Goal: Book appointment/travel/reservation

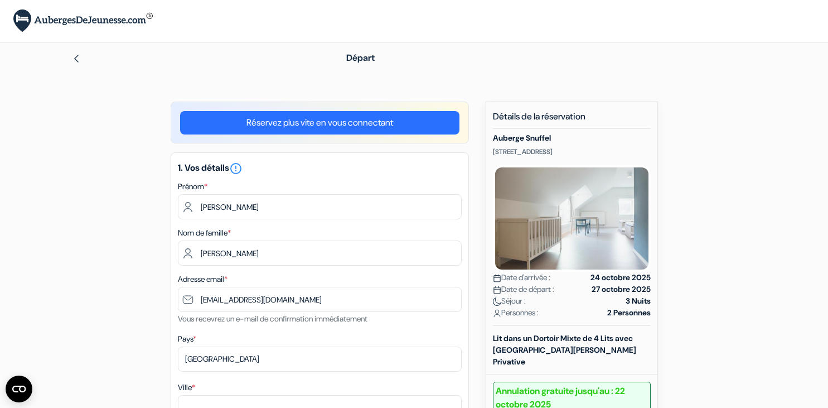
scroll to position [120, 0]
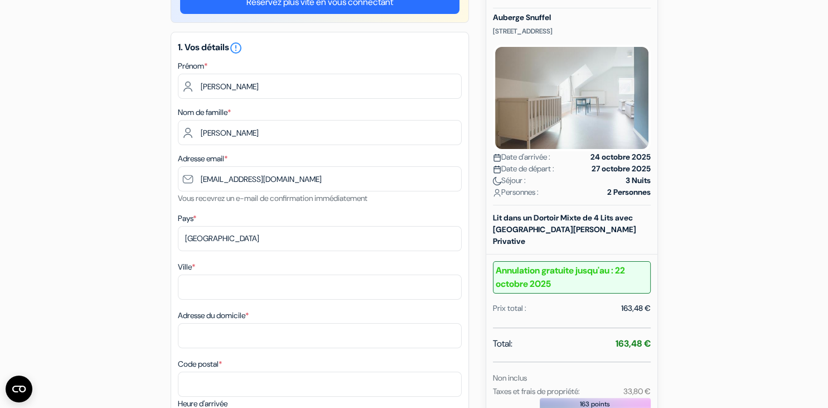
type input "[EMAIL_ADDRESS][DOMAIN_NAME]"
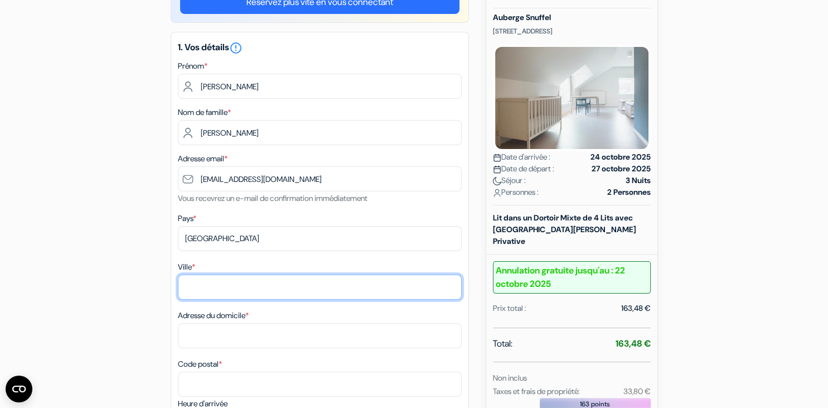
click at [200, 286] on input "Ville *" at bounding box center [320, 286] width 284 height 25
type input "[PERSON_NAME] / [PERSON_NAME][GEOGRAPHIC_DATA]"
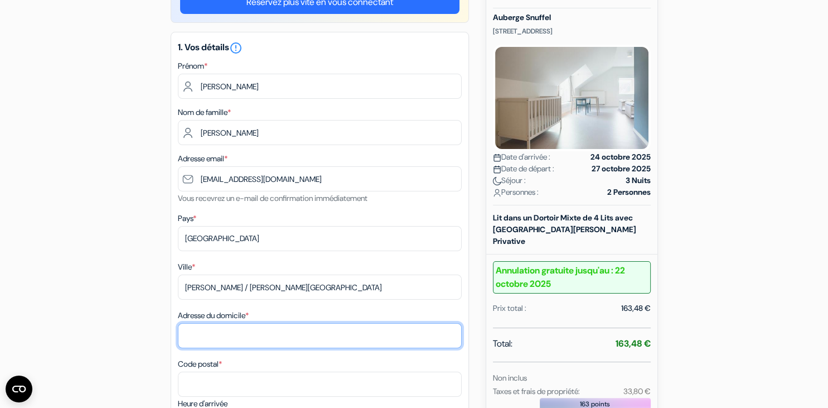
click at [186, 334] on input "Adresse du domicile *" at bounding box center [320, 335] width 284 height 25
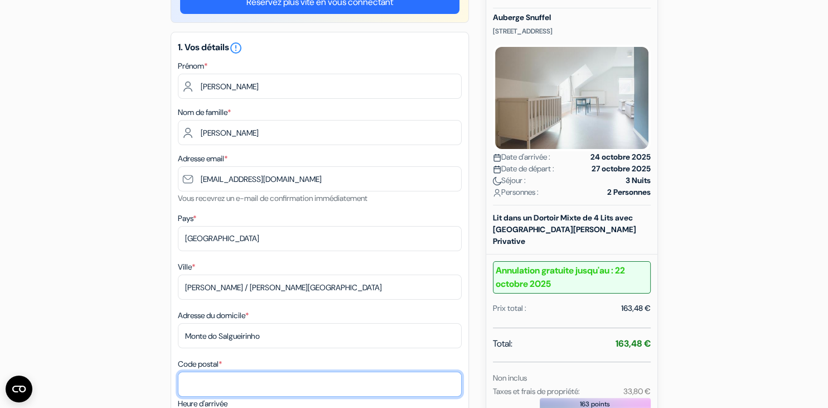
click at [187, 388] on input "Code postal *" at bounding box center [320, 384] width 284 height 25
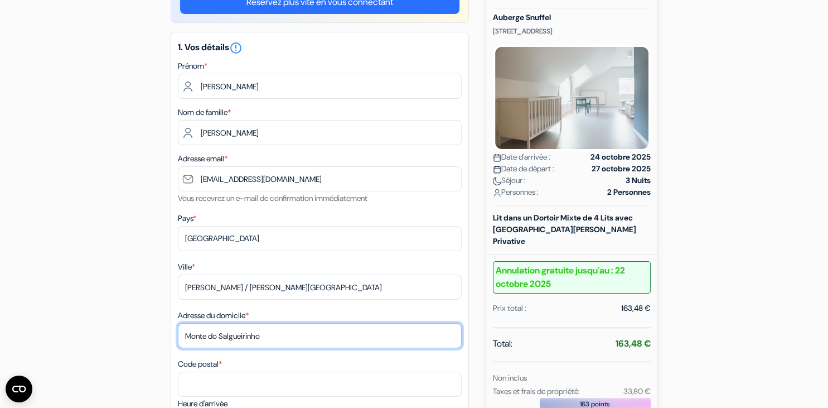
click at [266, 338] on input "Monte do Salgueirinho" at bounding box center [320, 335] width 284 height 25
type input "Monte do Salgueirinho, C.P. 5611"
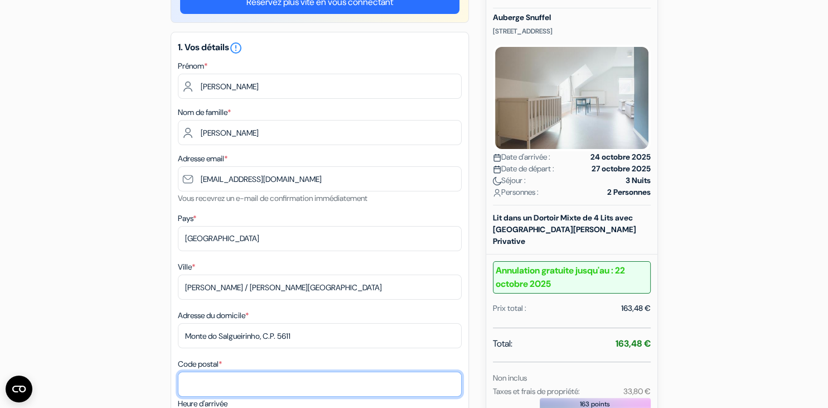
click at [186, 389] on input "Code postal *" at bounding box center [320, 384] width 284 height 25
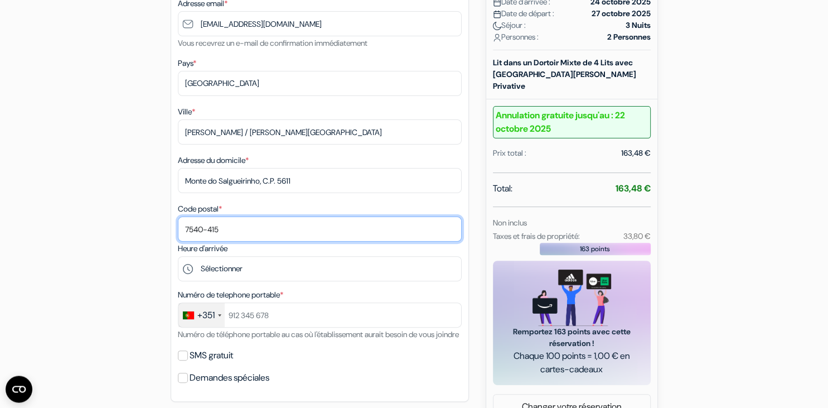
scroll to position [278, 0]
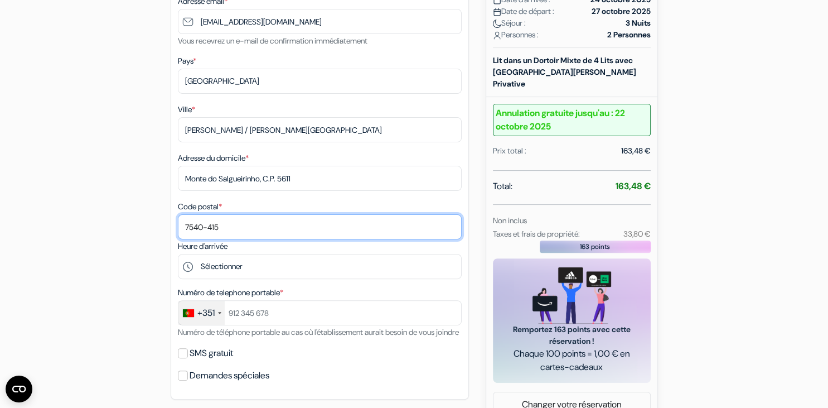
type input "7540-415"
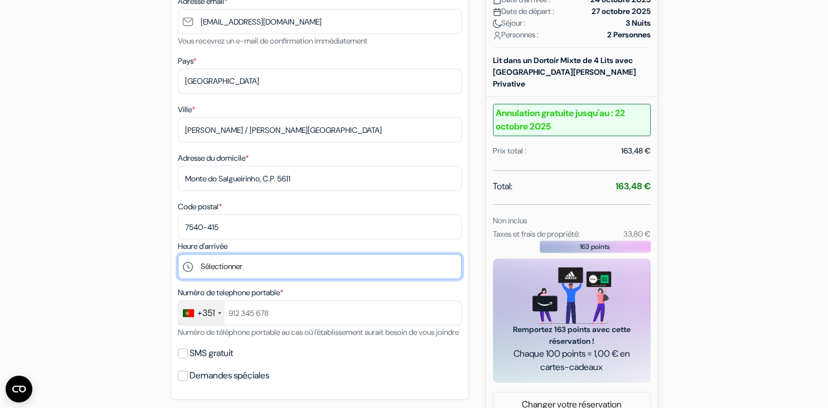
click at [178, 254] on select "Sélectionner 14:00 15:00 16:00 17:00 18:00 19:00 20:00 21:00 22:00" at bounding box center [320, 266] width 284 height 25
select select "15"
click option "15:00" at bounding box center [0, 0] width 0 height 0
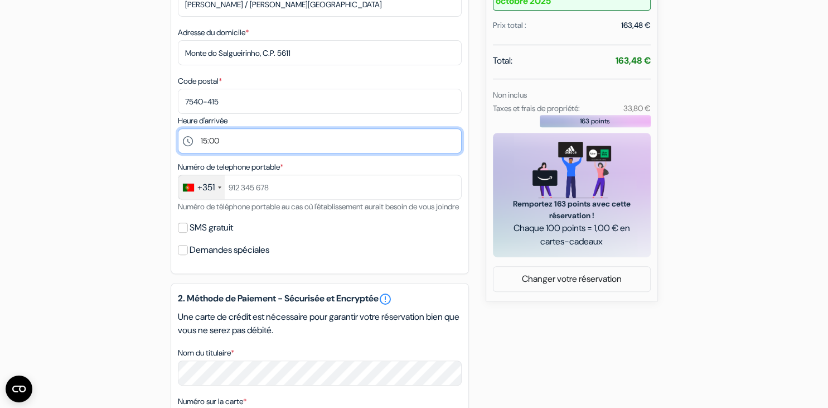
scroll to position [417, 0]
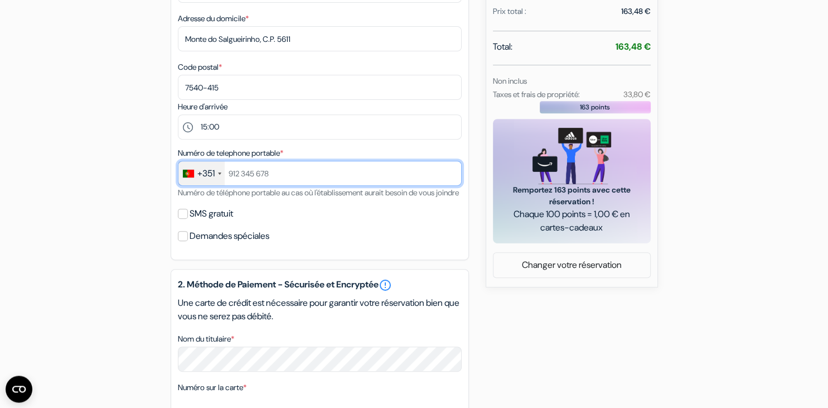
click at [275, 171] on input "text" at bounding box center [320, 173] width 284 height 25
type input "967973636"
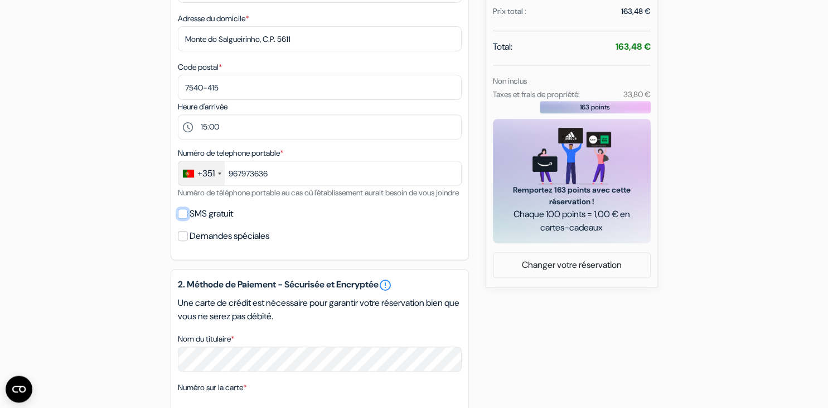
click at [185, 219] on input "SMS gratuit" at bounding box center [183, 214] width 10 height 10
checkbox input "true"
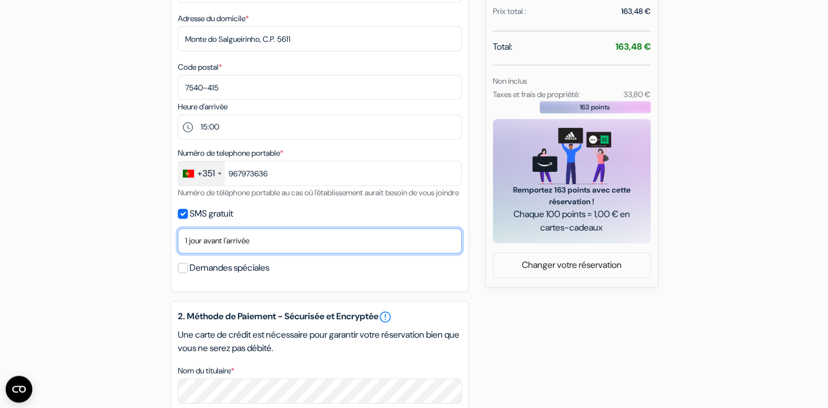
click at [178, 228] on select "Non merci Maintenant Le jour de votre arrivée 1 jour avant l'arrivée 2 jours av…" at bounding box center [320, 240] width 284 height 25
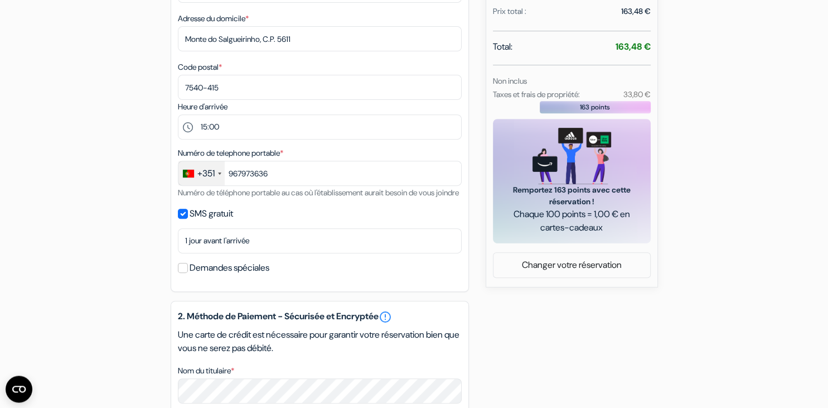
drag, startPoint x: 298, startPoint y: 265, endPoint x: 518, endPoint y: 334, distance: 231.0
click at [518, 334] on div "add_box Auberge Snuffel [STREET_ADDRESS] Détails de l'établissement X no_plan *" at bounding box center [414, 200] width 736 height 1032
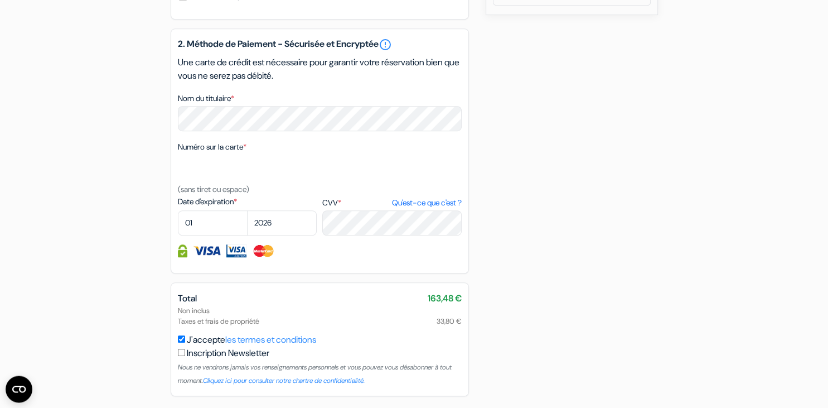
scroll to position [691, 0]
click at [178, 209] on select "01 02 03 04 05 06 07 08 09 10 11 12" at bounding box center [213, 221] width 70 height 25
select select "04"
click option "04" at bounding box center [0, 0] width 0 height 0
click at [247, 209] on select "2025 2026 2027 2028 2029 2030 2031 2032 2033 2034 2035 2036 2037 2038 2039 2040…" at bounding box center [282, 221] width 70 height 25
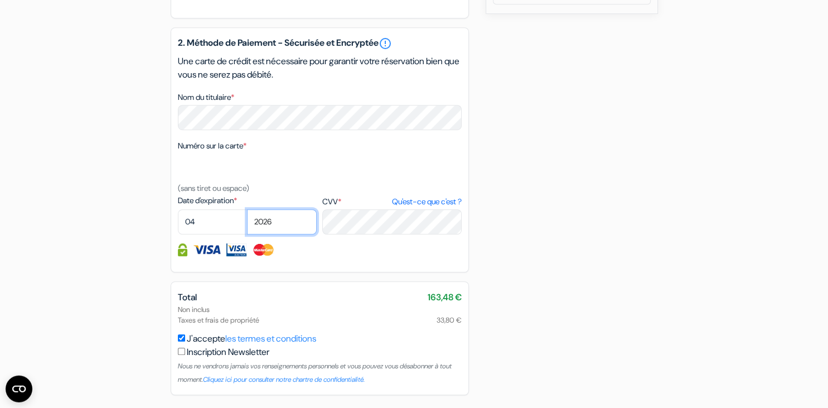
select select "2030"
click option "2030" at bounding box center [0, 0] width 0 height 0
click at [206, 256] on img at bounding box center [207, 249] width 28 height 13
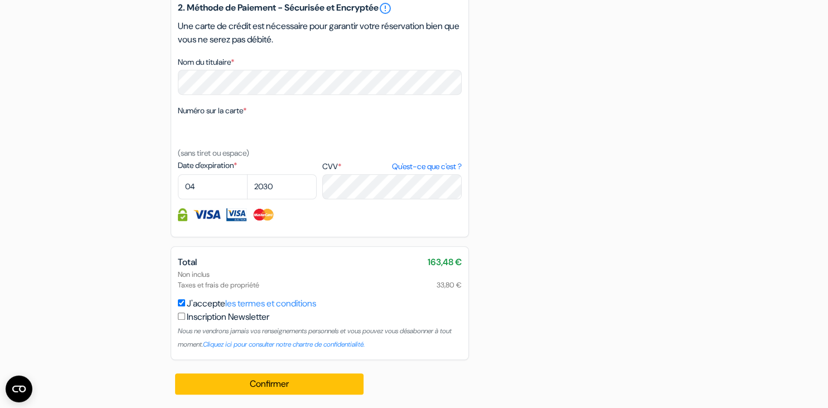
scroll to position [740, 0]
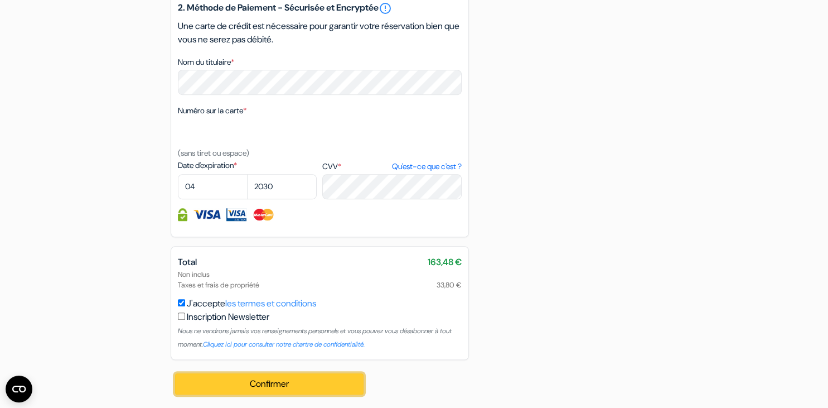
click at [293, 385] on button "Confirmer Loading..." at bounding box center [269, 383] width 189 height 21
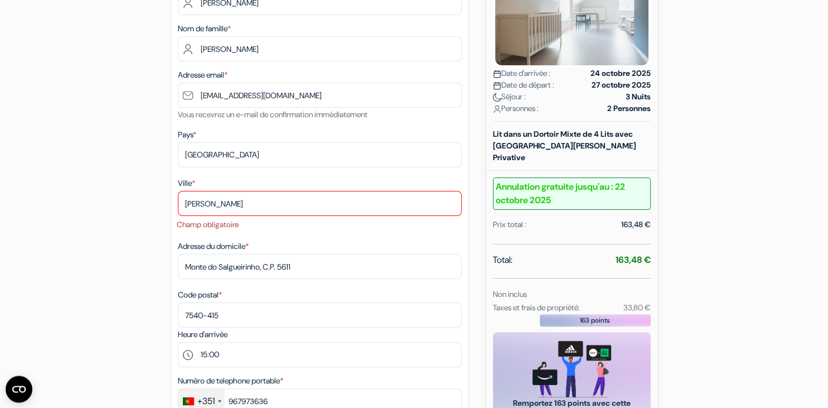
scroll to position [204, 0]
click at [376, 248] on div "Adresse du domicile * [GEOGRAPHIC_DATA], C.P. 5611" at bounding box center [320, 260] width 284 height 40
drag, startPoint x: 233, startPoint y: 227, endPoint x: 241, endPoint y: 201, distance: 27.0
click at [233, 225] on li "Champ obligatoire" at bounding box center [319, 225] width 285 height 11
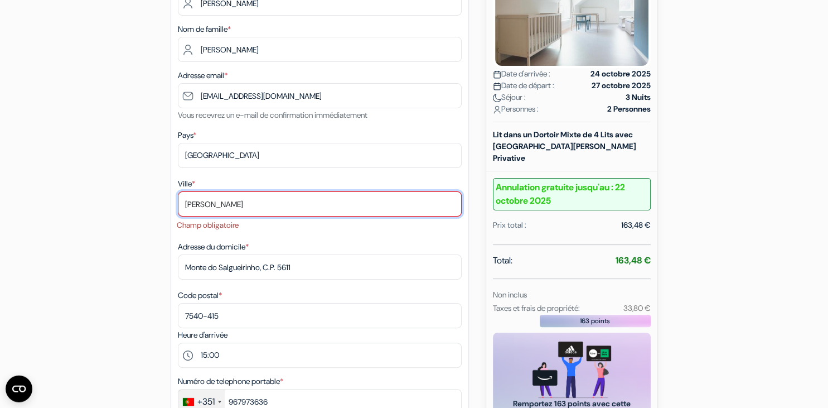
click at [230, 204] on input "[PERSON_NAME]" at bounding box center [320, 203] width 284 height 25
type input "[PERSON_NAME]/[PERSON_NAME][GEOGRAPHIC_DATA]"
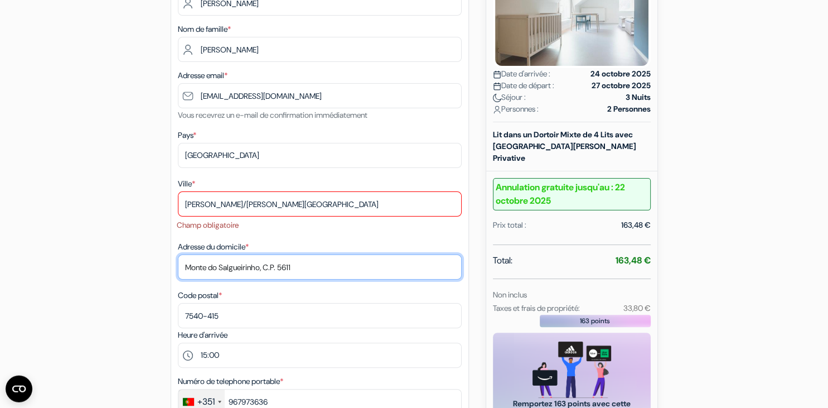
click at [269, 266] on input "Monte do Salgueirinho, C.P. 5611" at bounding box center [320, 266] width 284 height 25
type input "Monte do Salgueirinho, C.P. 5611"
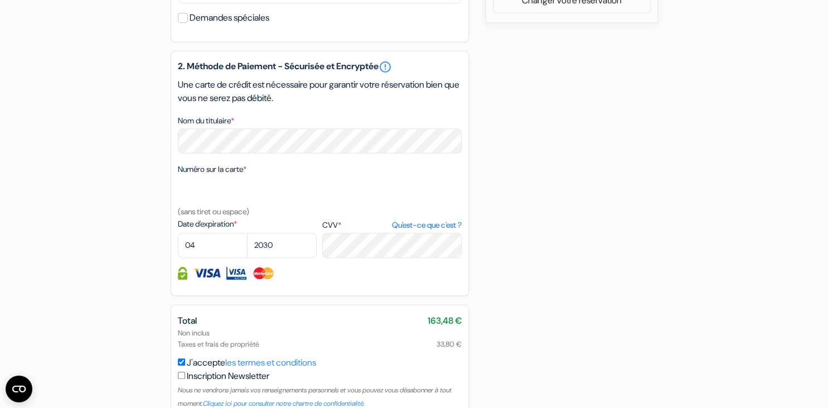
scroll to position [755, 0]
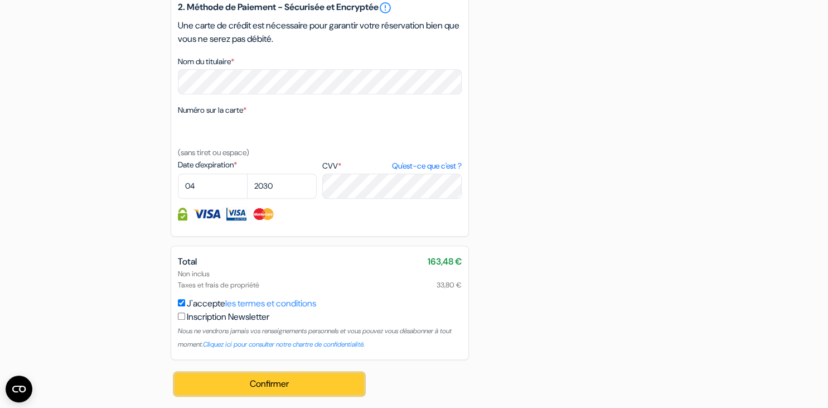
click at [277, 385] on button "Confirmer Loading..." at bounding box center [269, 383] width 189 height 21
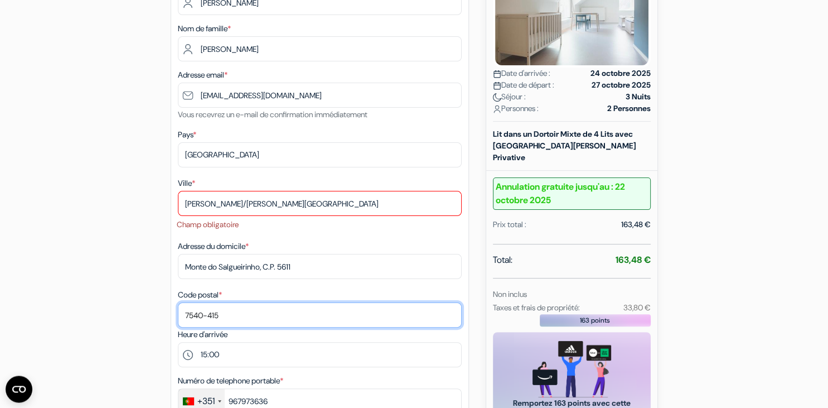
scroll to position [204, 0]
click at [232, 316] on input "7540-415" at bounding box center [320, 315] width 284 height 25
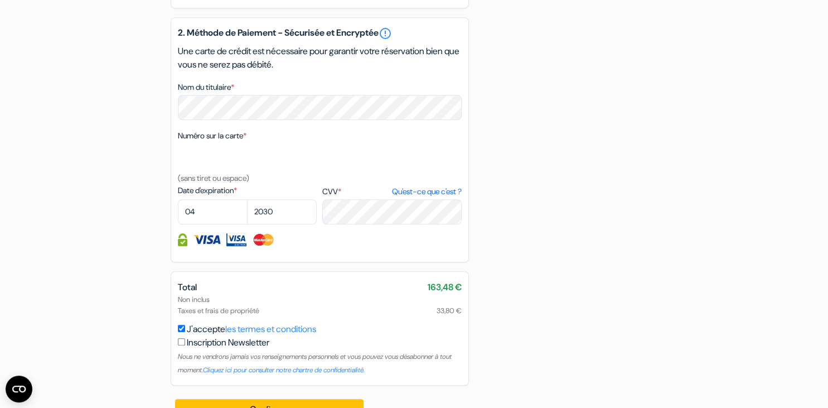
scroll to position [755, 0]
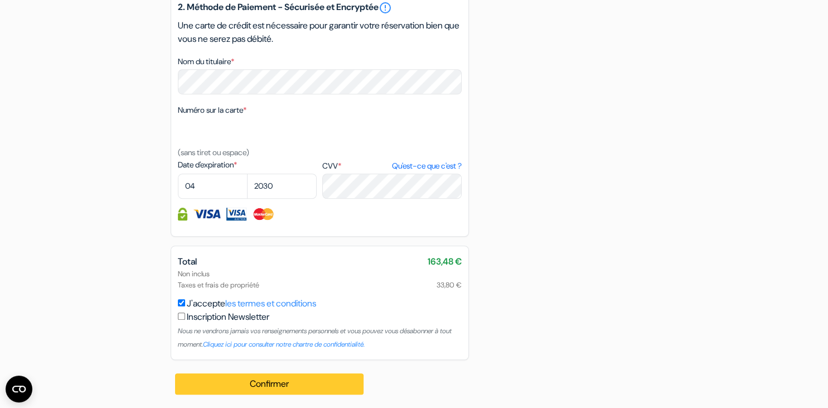
type input "7540-415 [PERSON_NAME]"
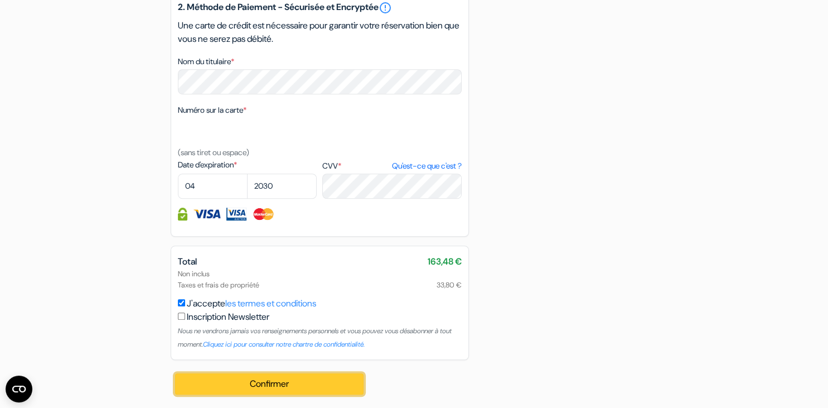
click at [293, 385] on button "Confirmer Loading..." at bounding box center [269, 383] width 189 height 21
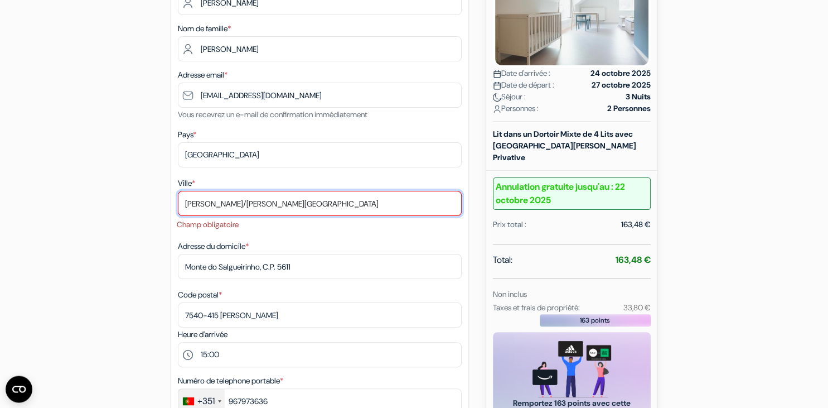
scroll to position [204, 0]
click at [233, 204] on input "[PERSON_NAME]/[PERSON_NAME][GEOGRAPHIC_DATA]" at bounding box center [320, 203] width 284 height 25
click at [233, 203] on input "[PERSON_NAME]/[PERSON_NAME][GEOGRAPHIC_DATA]" at bounding box center [320, 203] width 284 height 25
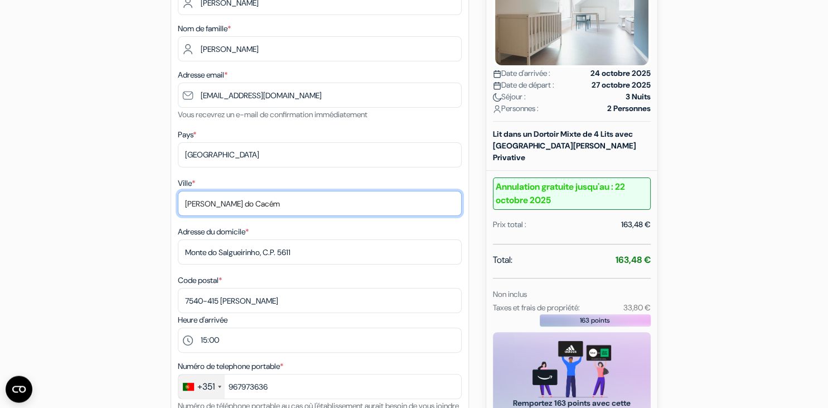
type input "[PERSON_NAME] do Cacém"
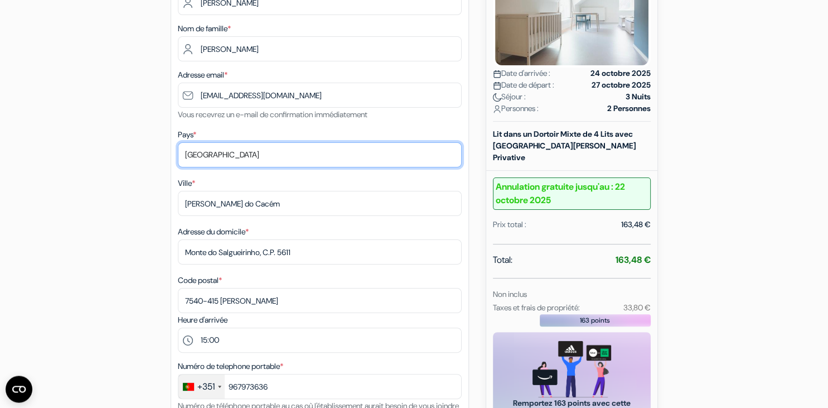
scroll to position [204, 0]
click at [178, 143] on select "Selectionner le pays Abkhazie [GEOGRAPHIC_DATA] [GEOGRAPHIC_DATA] [GEOGRAPHIC_D…" at bounding box center [320, 155] width 284 height 25
click at [257, 158] on select "Selectionner le pays Abkhazie [GEOGRAPHIC_DATA] [GEOGRAPHIC_DATA] [GEOGRAPHIC_D…" at bounding box center [320, 155] width 284 height 25
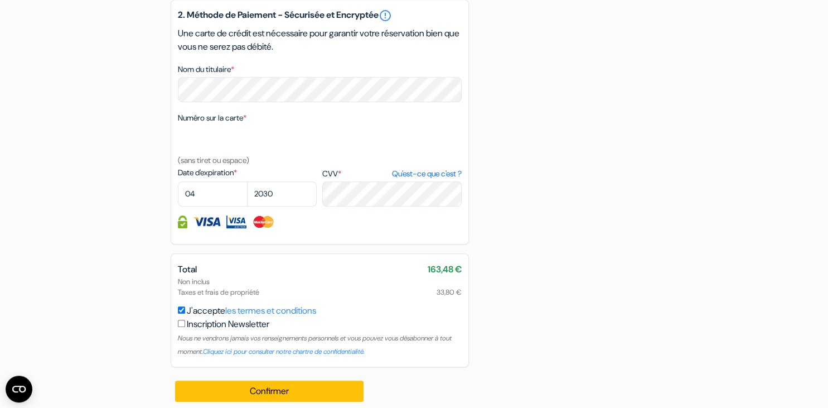
scroll to position [740, 0]
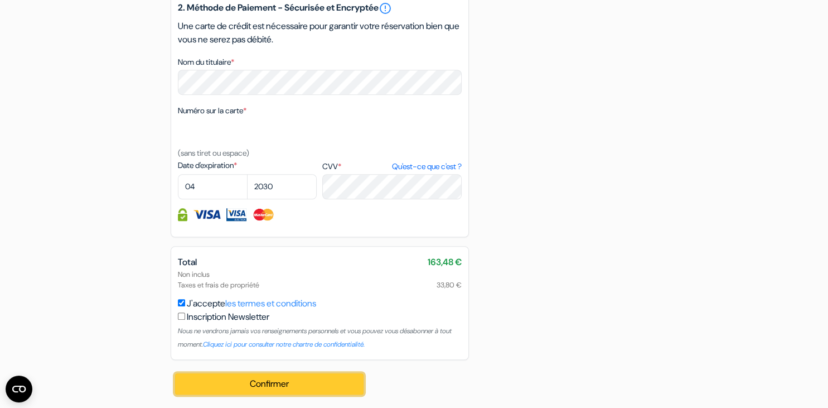
click at [295, 385] on button "Confirmer Loading..." at bounding box center [269, 383] width 189 height 21
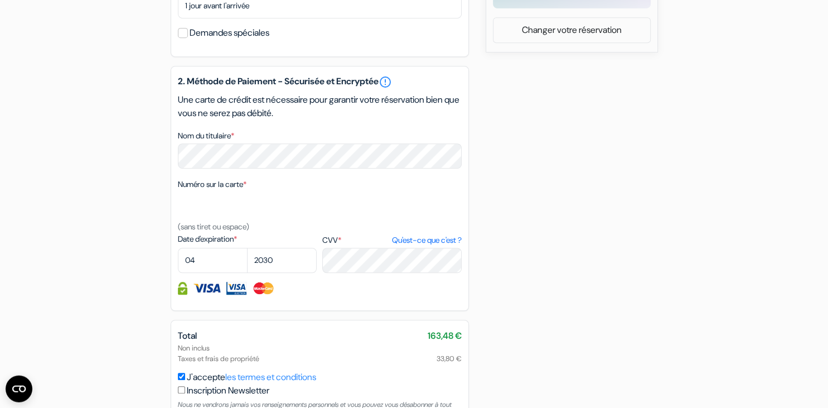
scroll to position [650, 0]
click at [204, 296] on img at bounding box center [207, 289] width 28 height 13
click at [222, 296] on div at bounding box center [320, 289] width 284 height 13
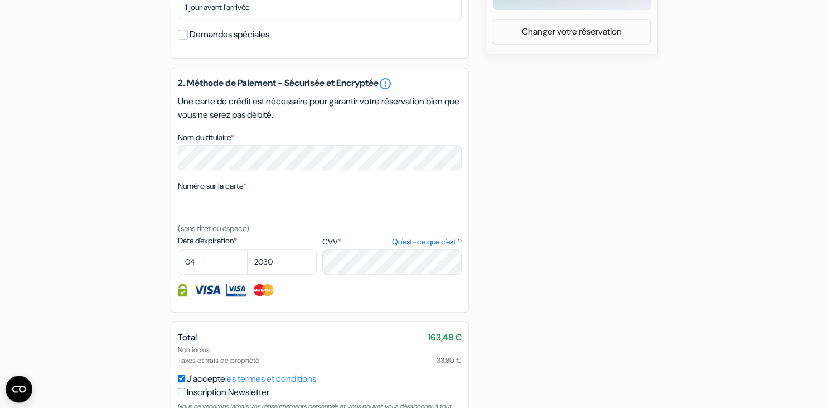
click at [209, 296] on img at bounding box center [207, 289] width 28 height 13
click at [418, 248] on link "Qu'est-ce que c'est ?" at bounding box center [427, 242] width 70 height 12
click at [235, 296] on img at bounding box center [236, 289] width 20 height 13
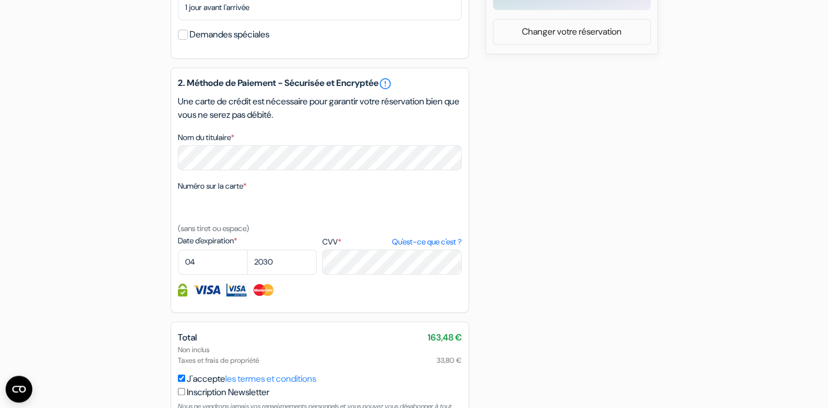
click at [235, 296] on img at bounding box center [236, 289] width 20 height 13
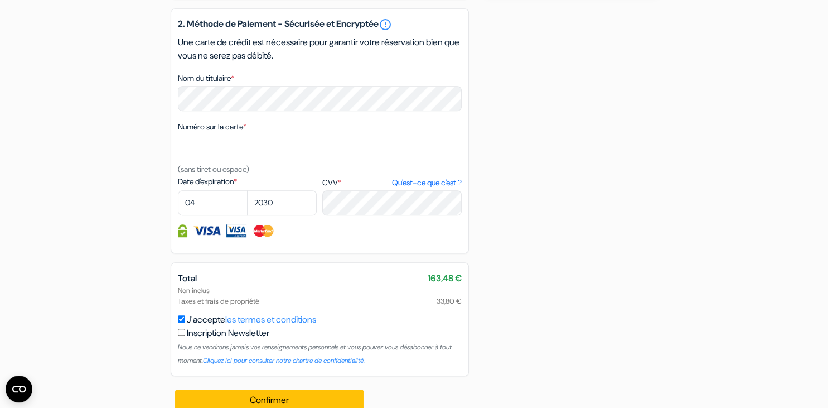
scroll to position [740, 0]
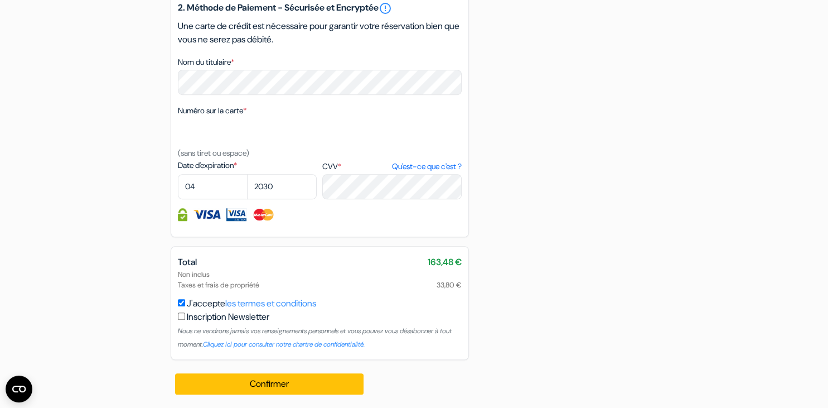
click at [182, 316] on input "checkbox" at bounding box center [181, 315] width 7 height 7
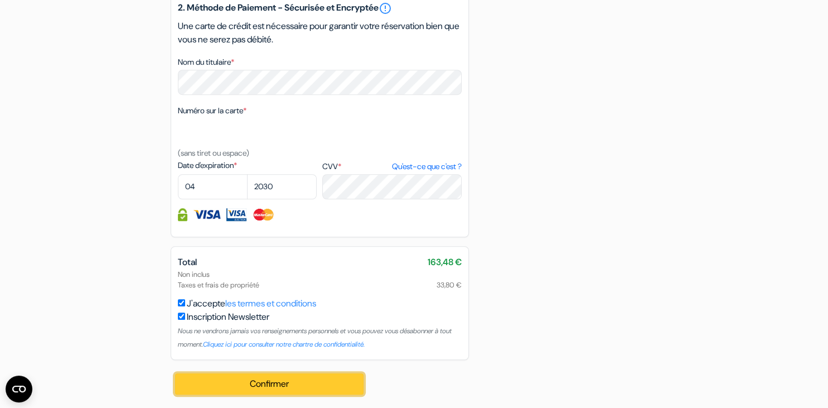
click at [278, 382] on button "Confirmer Loading..." at bounding box center [269, 383] width 189 height 21
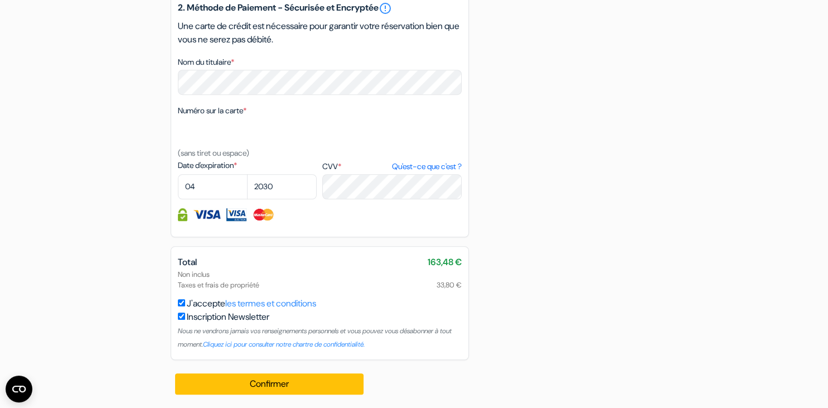
click at [182, 317] on input "checkbox" at bounding box center [181, 315] width 7 height 7
checkbox input "false"
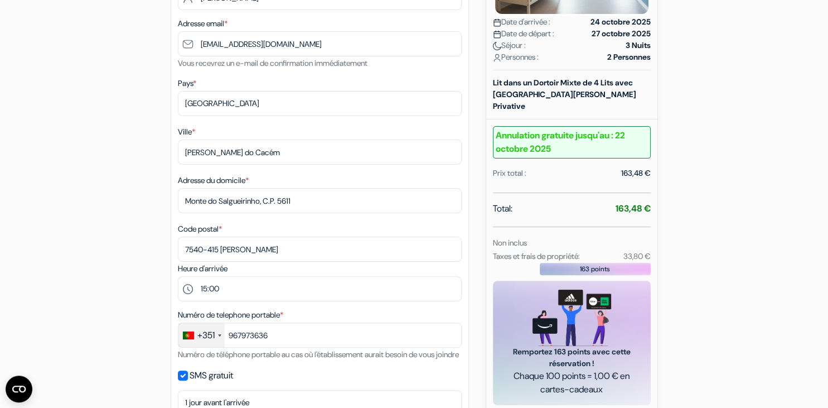
scroll to position [254, 0]
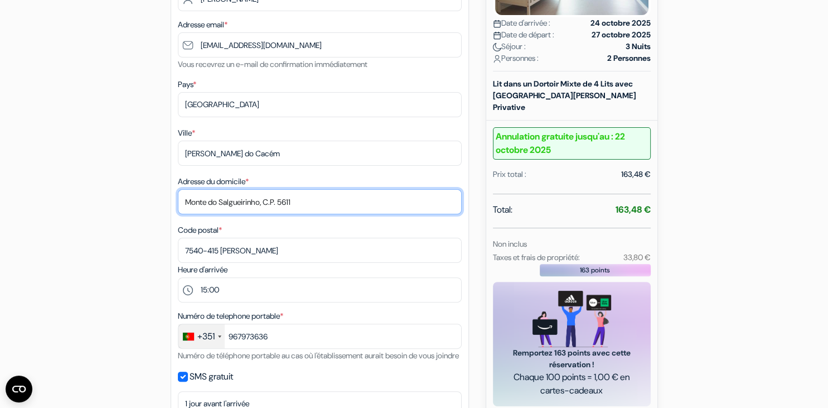
click at [301, 200] on input "Monte do Salgueirinho, C.P. 5611" at bounding box center [320, 201] width 284 height 25
type input "Monte do Salgueirinho"
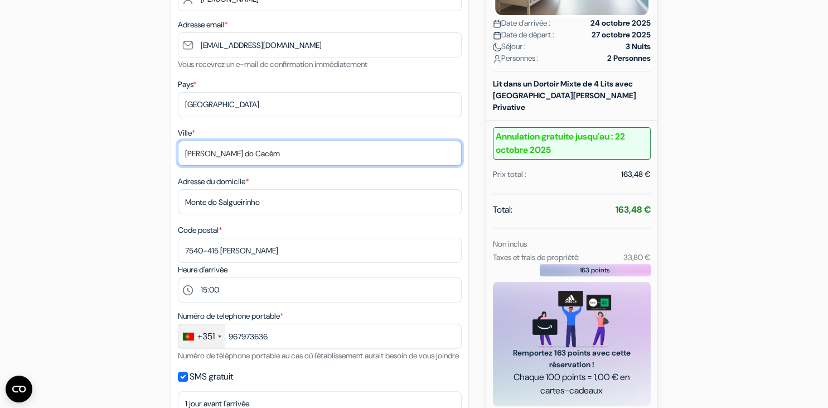
click at [394, 143] on input "[PERSON_NAME] do Cacém" at bounding box center [320, 153] width 284 height 25
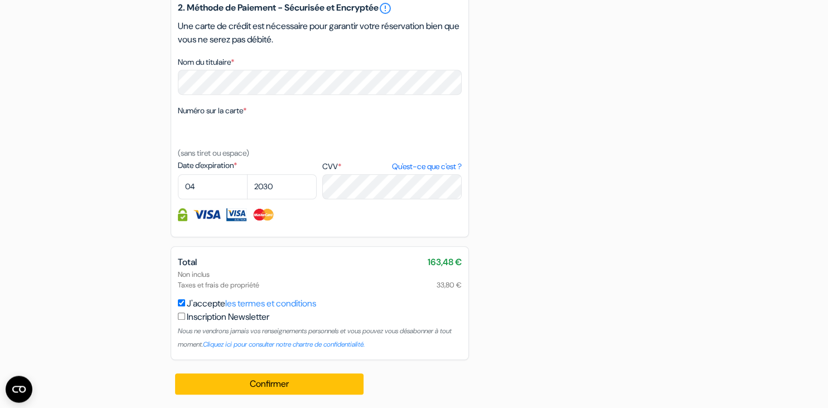
scroll to position [740, 0]
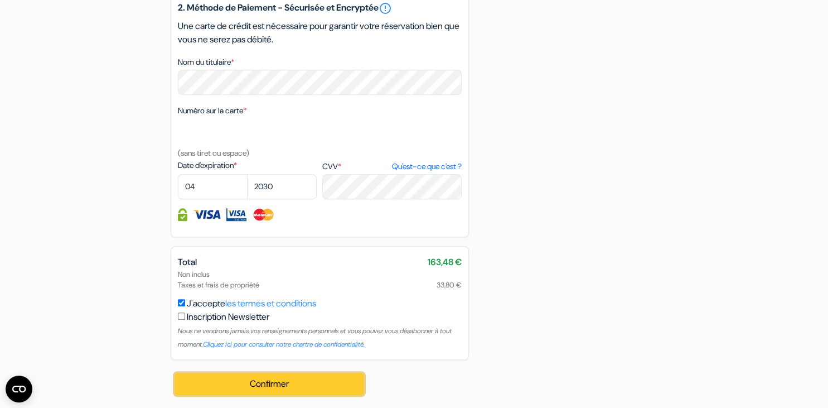
click at [274, 380] on button "Confirmer Loading..." at bounding box center [269, 383] width 189 height 21
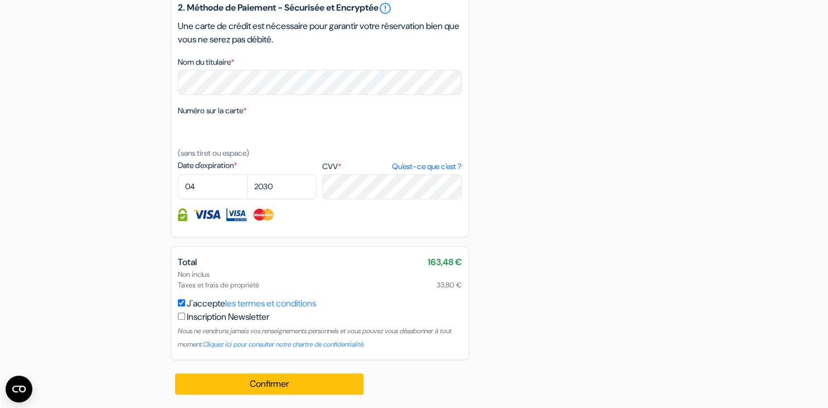
click at [184, 215] on img at bounding box center [182, 214] width 9 height 13
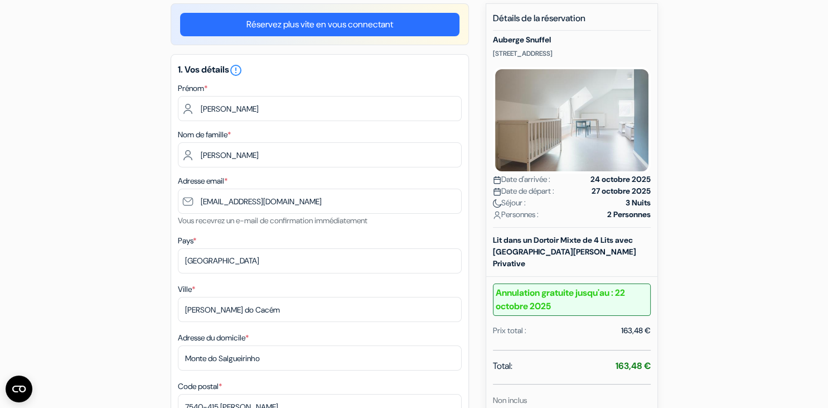
scroll to position [95, 0]
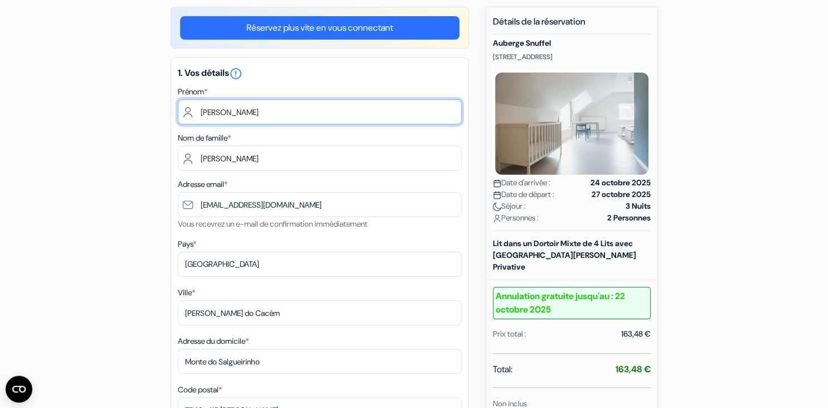
click at [229, 111] on input "[PERSON_NAME]" at bounding box center [320, 111] width 284 height 25
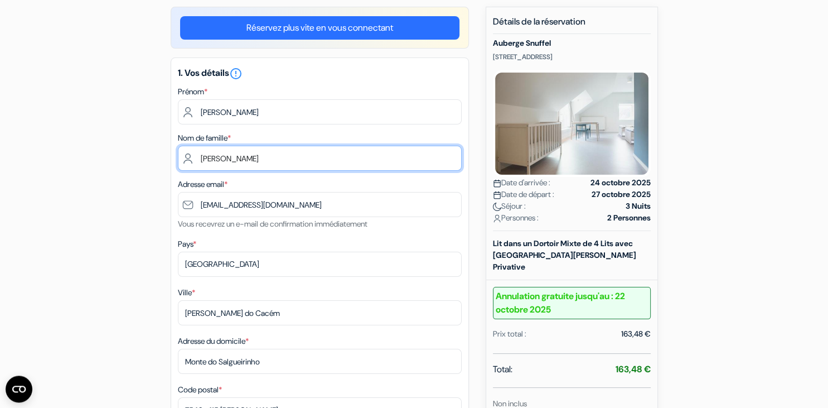
click at [199, 154] on input "[PERSON_NAME]" at bounding box center [320, 158] width 284 height 25
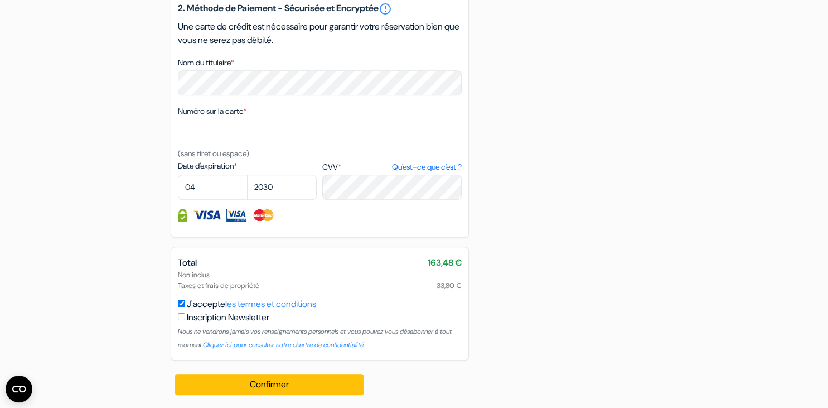
scroll to position [740, 0]
type input "[PERSON_NAME]"
click at [204, 211] on img at bounding box center [207, 214] width 28 height 13
click at [285, 387] on button "Confirmer Loading..." at bounding box center [269, 383] width 189 height 21
click at [235, 215] on img at bounding box center [236, 214] width 20 height 13
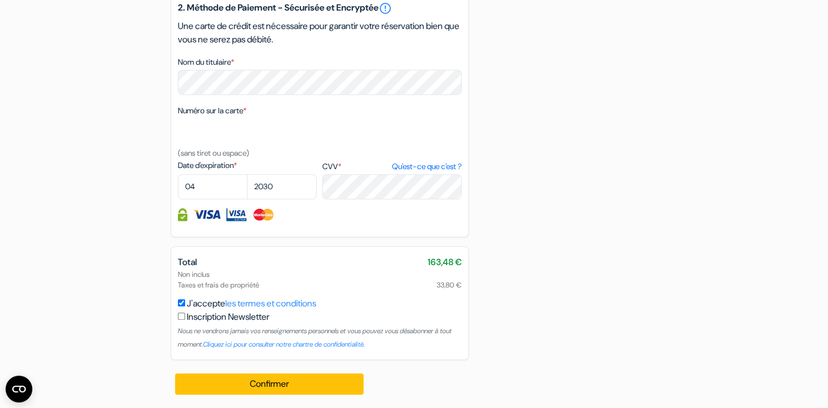
click at [235, 213] on img at bounding box center [236, 214] width 20 height 13
click at [236, 216] on img at bounding box center [236, 214] width 20 height 13
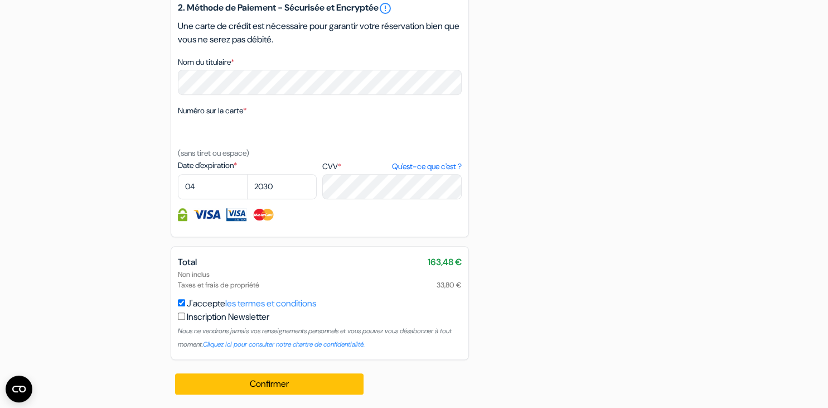
click at [236, 216] on img at bounding box center [236, 214] width 20 height 13
click at [238, 216] on img at bounding box center [236, 214] width 20 height 13
click at [236, 209] on img at bounding box center [236, 214] width 20 height 13
click at [180, 213] on img at bounding box center [182, 214] width 9 height 13
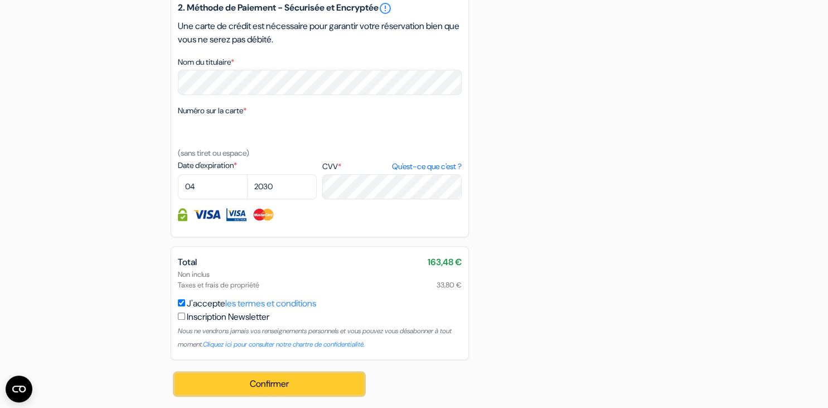
click at [271, 379] on button "Confirmer Loading..." at bounding box center [269, 383] width 189 height 21
click at [264, 385] on button "Confirmer Loading..." at bounding box center [269, 383] width 189 height 21
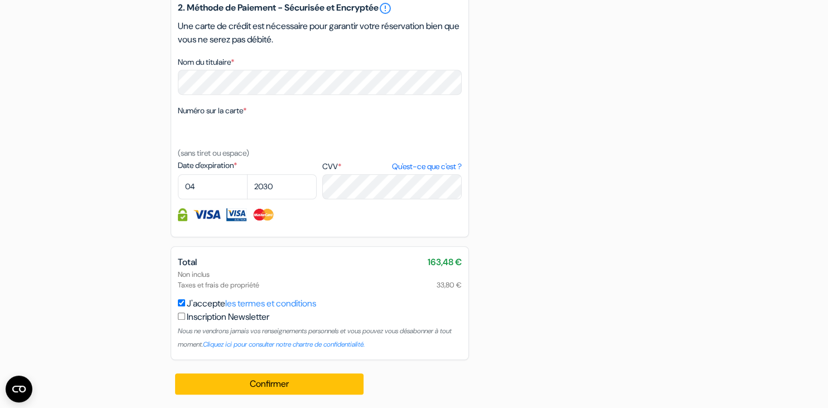
drag, startPoint x: 305, startPoint y: 214, endPoint x: 305, endPoint y: 206, distance: 7.8
click at [305, 206] on div "2. Méthode de Paiement - Sécurisée et Encryptée error_outline Une carte de créd…" at bounding box center [320, 114] width 298 height 245
drag, startPoint x: 311, startPoint y: 216, endPoint x: 271, endPoint y: 226, distance: 41.4
click at [310, 216] on div at bounding box center [320, 214] width 284 height 13
click at [199, 225] on div "2. Méthode de Paiement - Sécurisée et Encryptée error_outline Une carte de créd…" at bounding box center [320, 114] width 298 height 245
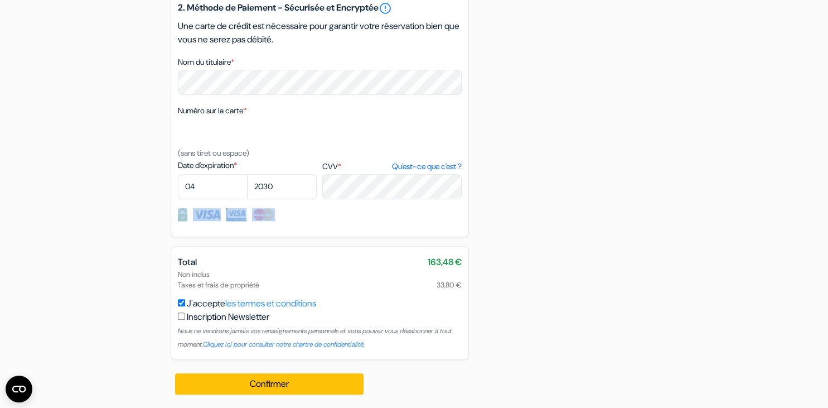
drag, startPoint x: 198, startPoint y: 225, endPoint x: 168, endPoint y: 226, distance: 29.6
click at [196, 225] on div "2. Méthode de Paiement - Sécurisée et Encryptée error_outline Une carte de créd…" at bounding box center [320, 114] width 298 height 245
click at [307, 226] on div "2. Méthode de Paiement - Sécurisée et Encryptée error_outline Une carte de créd…" at bounding box center [320, 114] width 298 height 245
click at [184, 219] on img at bounding box center [182, 214] width 9 height 13
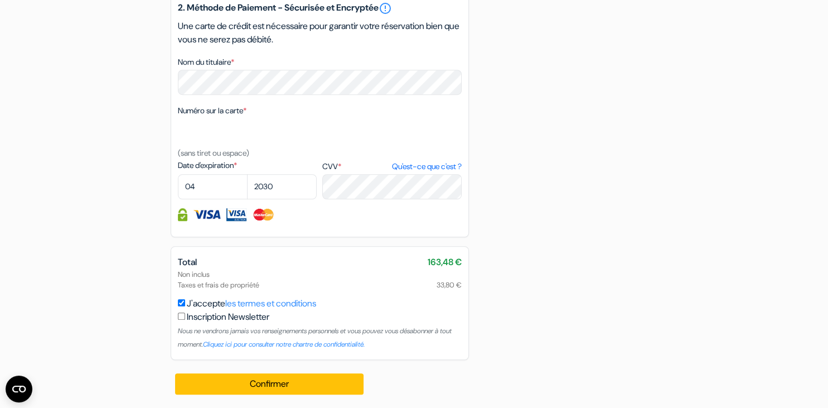
click at [206, 215] on img at bounding box center [207, 214] width 28 height 13
click at [236, 215] on img at bounding box center [236, 214] width 20 height 13
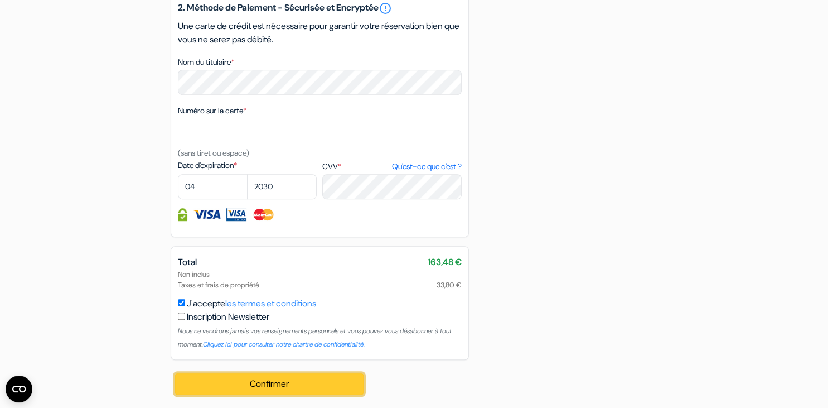
click at [286, 380] on button "Confirmer Loading..." at bounding box center [269, 383] width 189 height 21
click at [268, 377] on button "Confirmer Loading..." at bounding box center [269, 383] width 189 height 21
click at [266, 384] on button "Confirmer Loading..." at bounding box center [269, 383] width 189 height 21
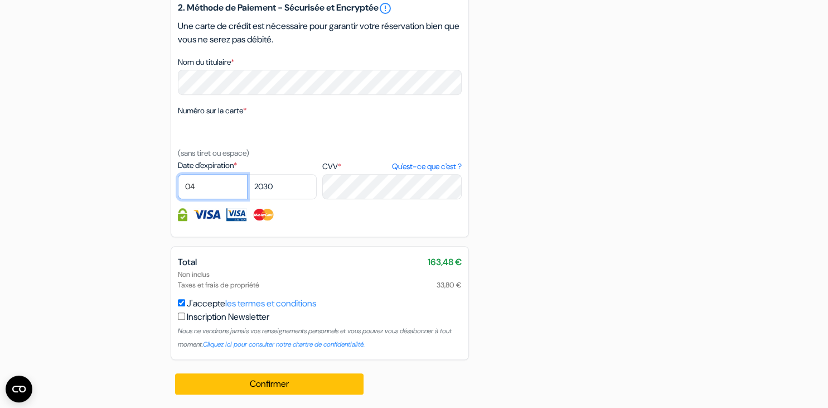
click at [178, 174] on select "01 02 03 04 05 06 07 08 09 10 11 12" at bounding box center [213, 186] width 70 height 25
click at [247, 174] on select "2025 2026 2027 2028 2029 2030 2031 2032 2033 2034 2035 2036 2037 2038 2039 2040…" at bounding box center [282, 186] width 70 height 25
select select "2025"
click option "2025" at bounding box center [0, 0] width 0 height 0
click at [178, 174] on select "01 02 03 04 05 06 07 08 09 10 11 12" at bounding box center [213, 186] width 70 height 25
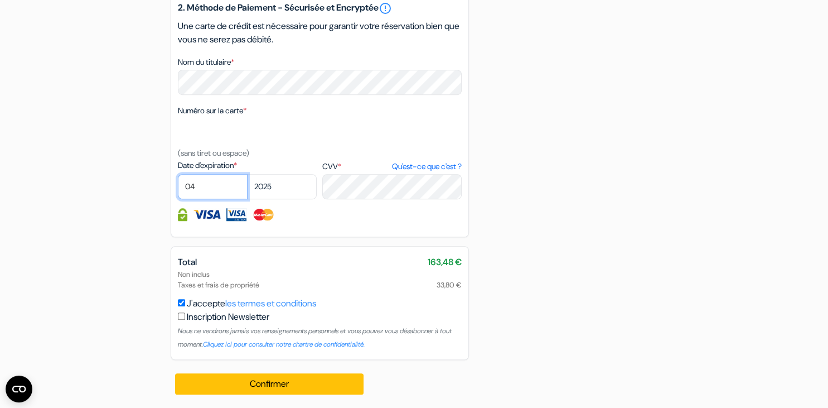
select select "01"
click option "01" at bounding box center [0, 0] width 0 height 0
click at [463, 260] on div "Total 163,48 € Non inclus Taxes et frais de propriété 33,80 € J'accepte les ter…" at bounding box center [320, 303] width 298 height 114
click at [451, 264] on span "163,48 €" at bounding box center [445, 261] width 34 height 13
click at [181, 302] on input "J'accepte les termes et conditions" at bounding box center [181, 302] width 7 height 7
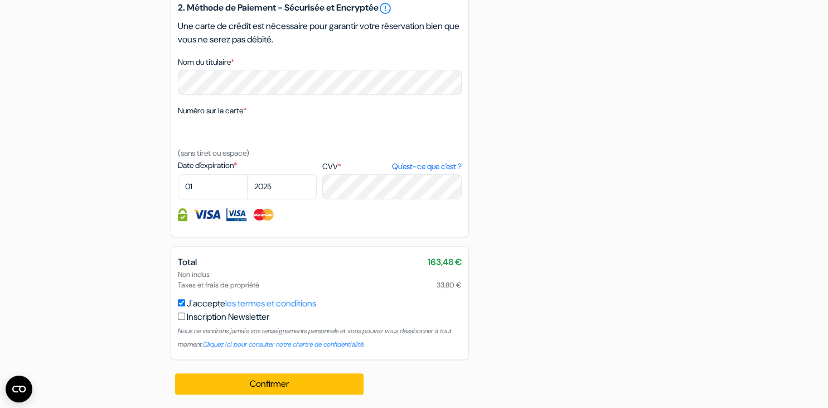
checkbox input "false"
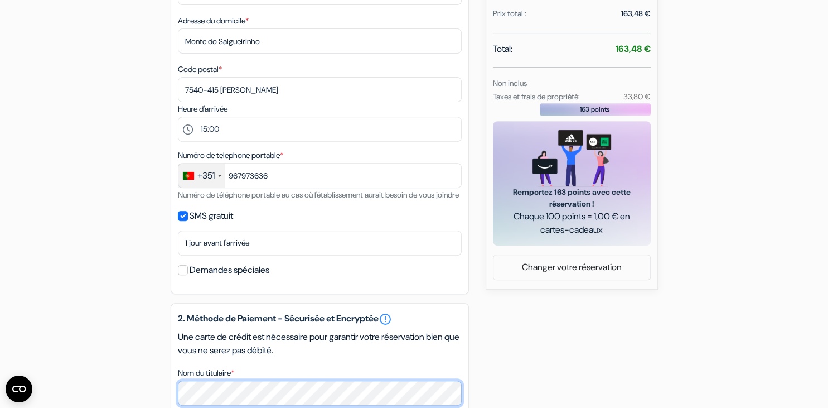
scroll to position [395, 0]
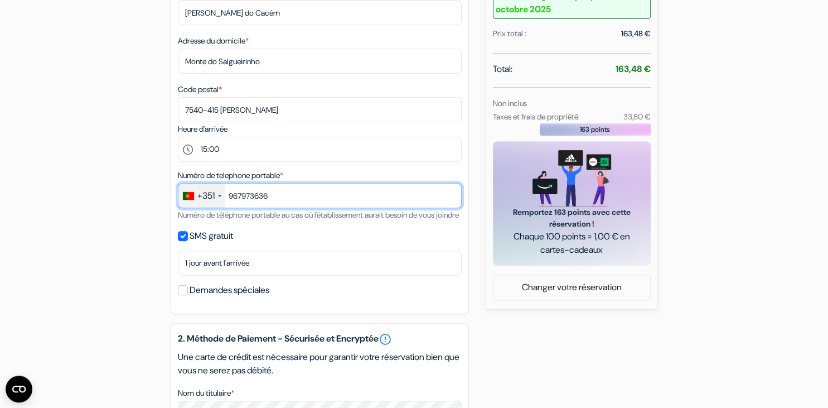
click at [276, 195] on input "967973636" at bounding box center [320, 195] width 284 height 25
type input "9"
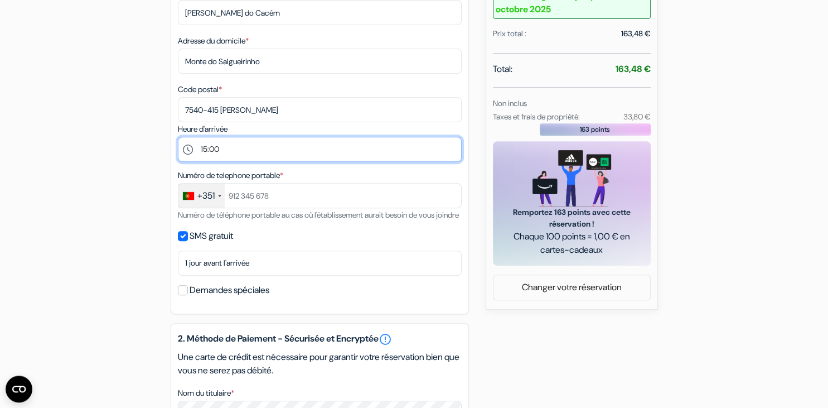
click at [178, 137] on select "Sélectionner 14:00 15:00 16:00 17:00 18:00 19:00 20:00 21:00 22:00" at bounding box center [320, 149] width 284 height 25
select select "14"
click option "14:00" at bounding box center [0, 0] width 0 height 0
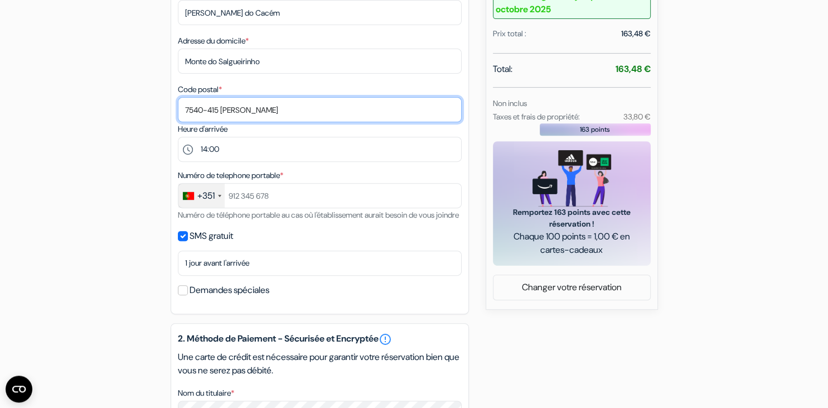
click at [269, 107] on input "7540-415 [PERSON_NAME]" at bounding box center [320, 109] width 284 height 25
type input "7"
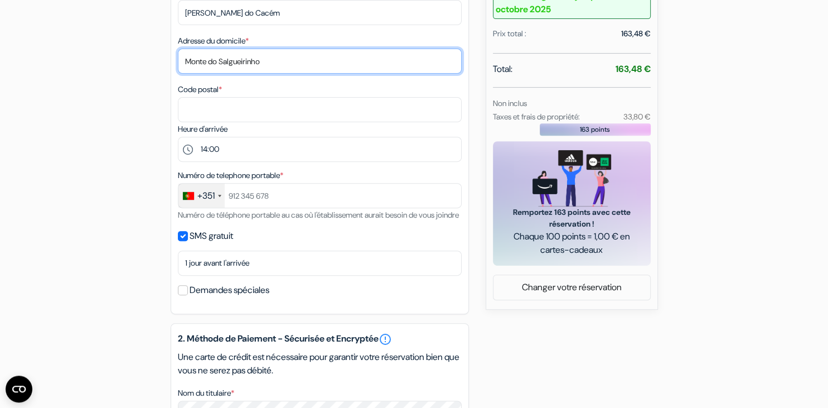
click at [268, 62] on input "Monte do Salgueirinho" at bounding box center [320, 61] width 284 height 25
type input "M"
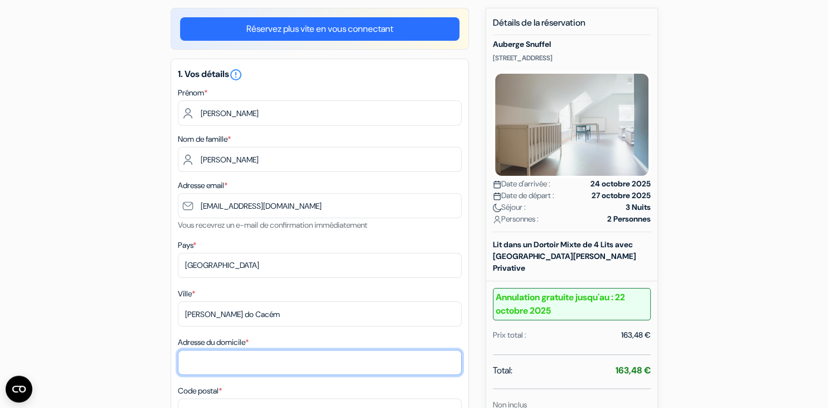
scroll to position [92, 0]
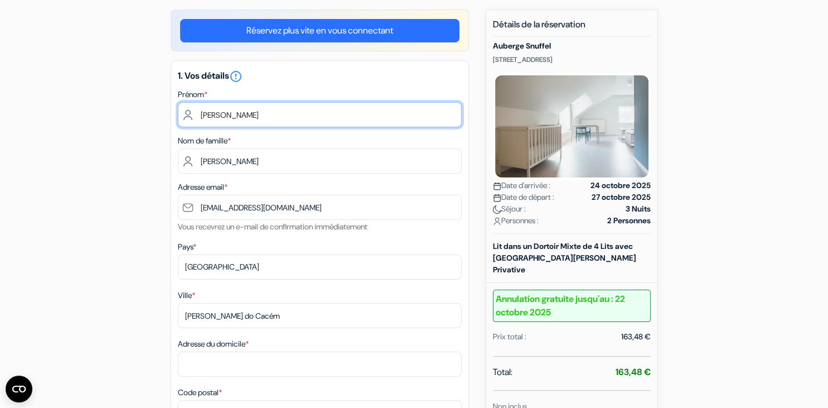
click at [221, 113] on input "[PERSON_NAME]" at bounding box center [320, 114] width 284 height 25
type input "M"
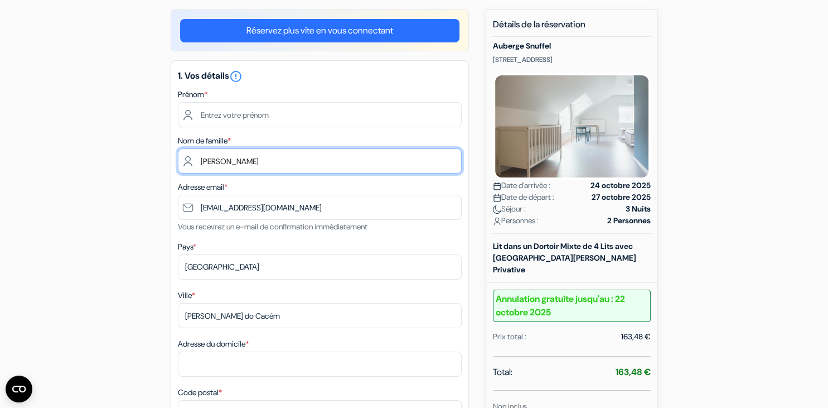
click at [254, 161] on input "[PERSON_NAME]" at bounding box center [320, 160] width 284 height 25
type input "P"
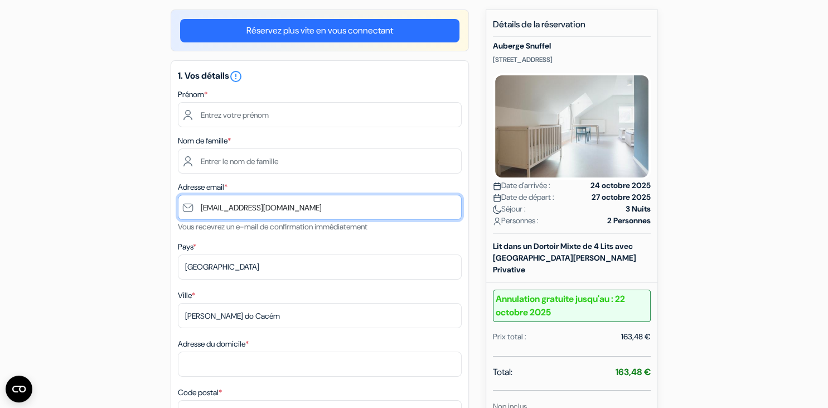
click at [291, 208] on input "[EMAIL_ADDRESS][DOMAIN_NAME]" at bounding box center [320, 207] width 284 height 25
type input "s"
